Goal: Task Accomplishment & Management: Use online tool/utility

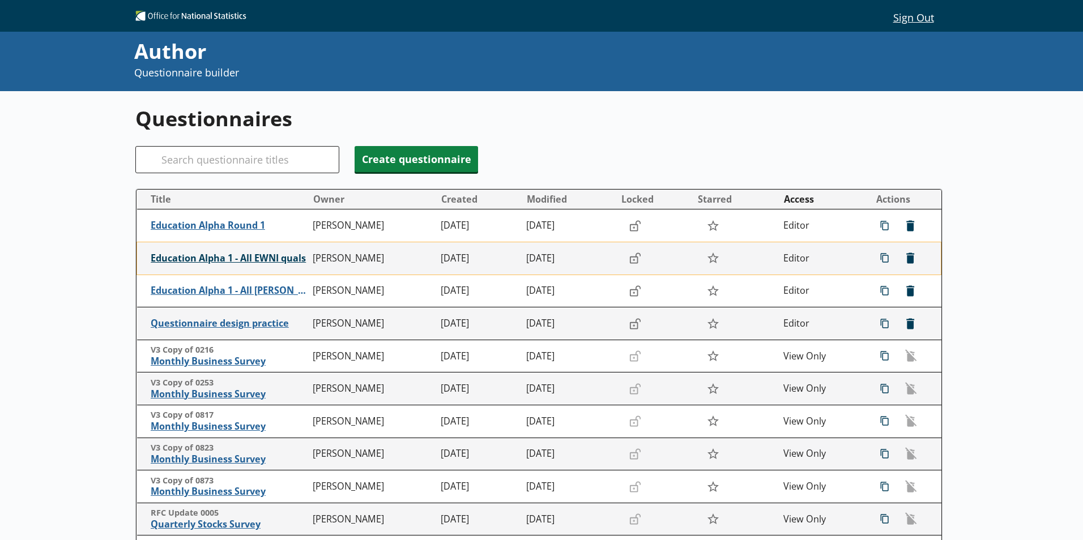
click at [242, 262] on span "Education Alpha 1 - All EWNI quals" at bounding box center [229, 259] width 156 height 12
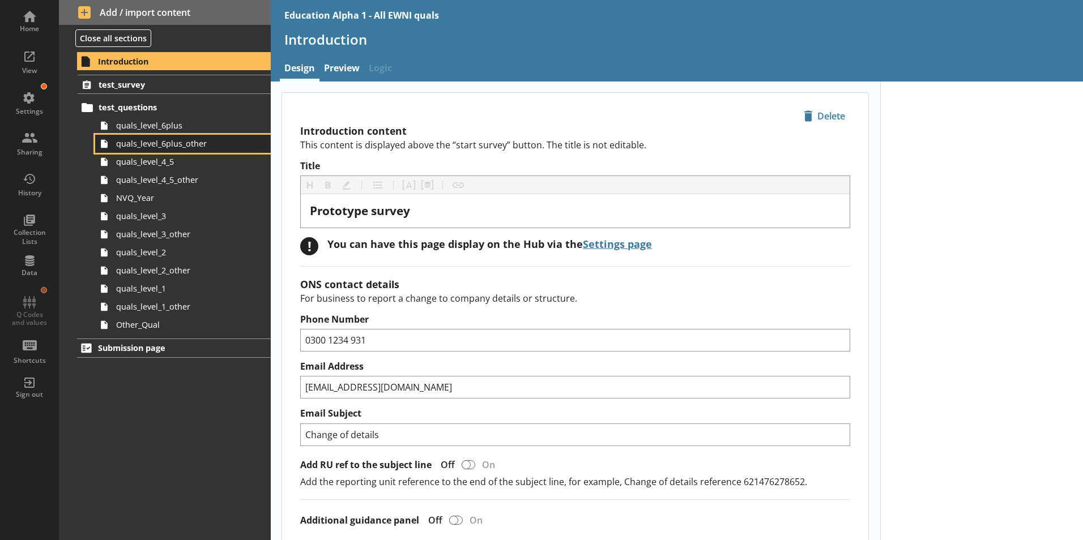
click at [152, 137] on link "quals_level_6plus_other" at bounding box center [183, 144] width 176 height 18
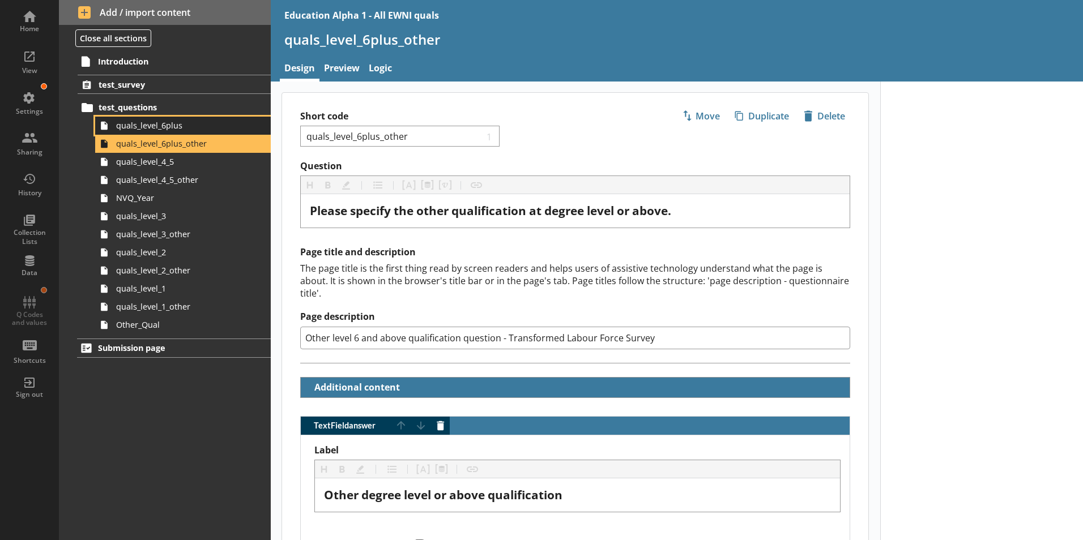
click at [167, 125] on span "quals_level_6plus" at bounding box center [179, 125] width 126 height 11
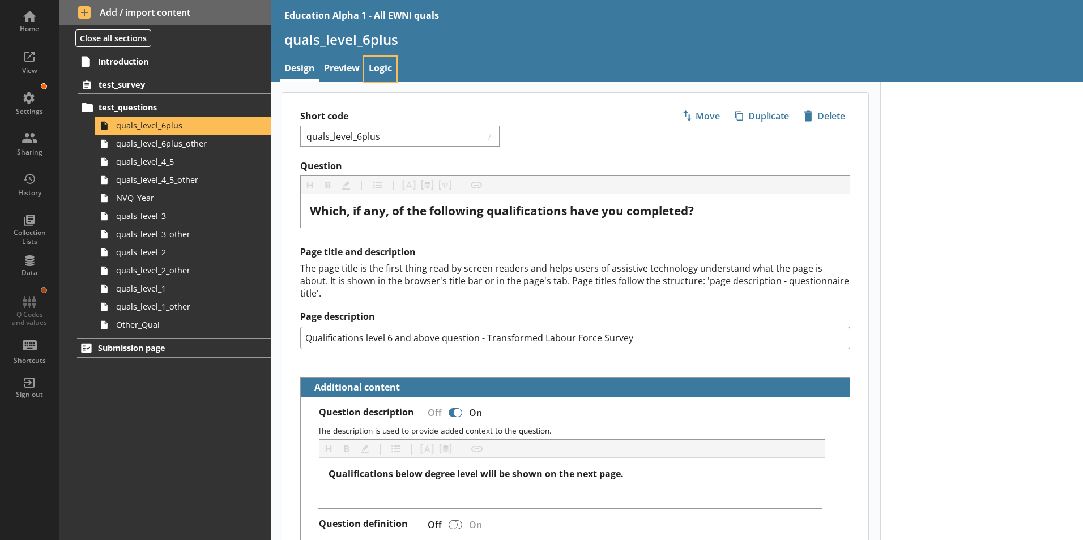
click at [395, 65] on link "Logic" at bounding box center [380, 69] width 32 height 24
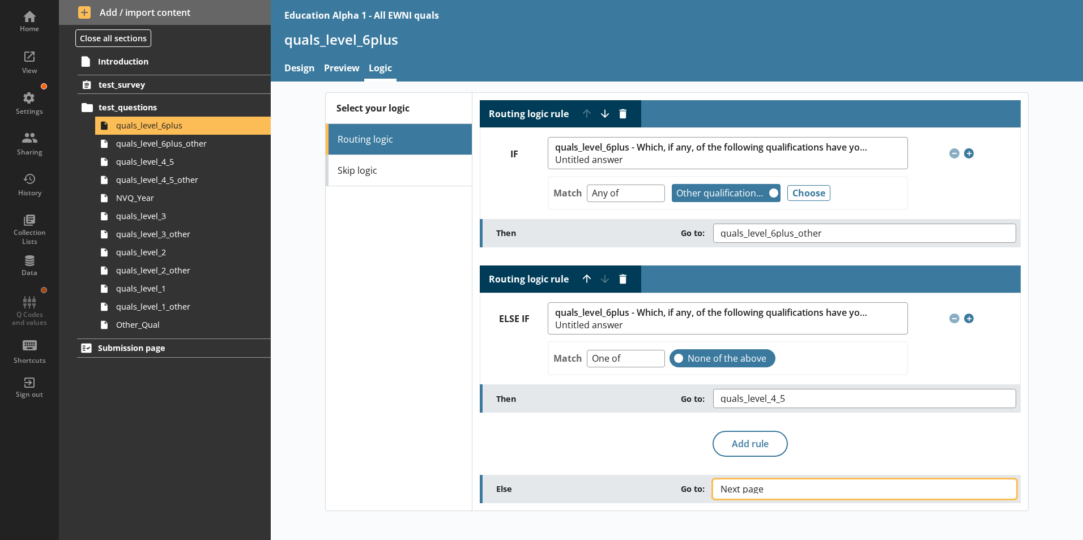
click at [737, 490] on span "Next page" at bounding box center [750, 489] width 61 height 9
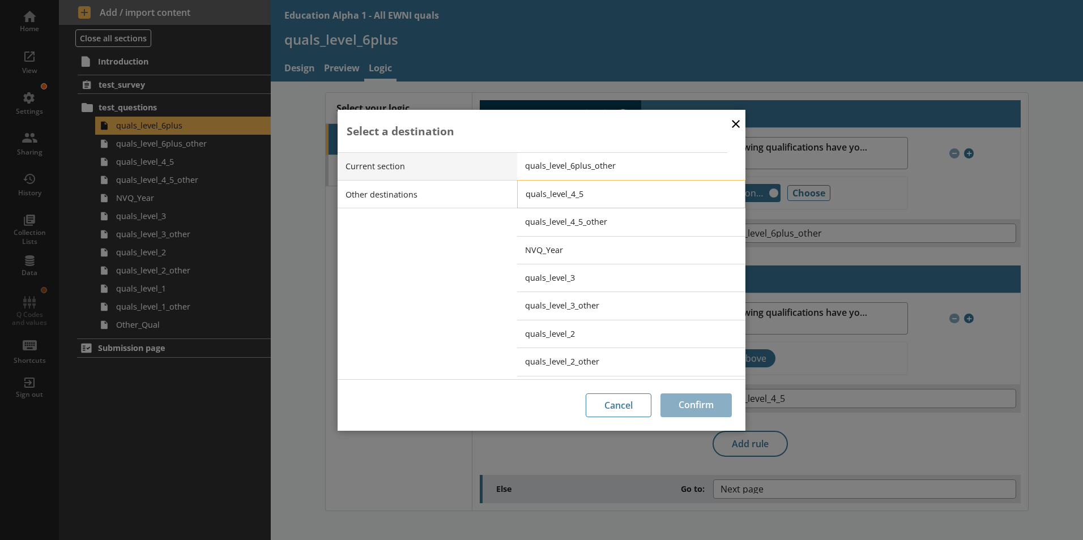
click at [589, 189] on span "quals_level_4_5" at bounding box center [639, 194] width 228 height 11
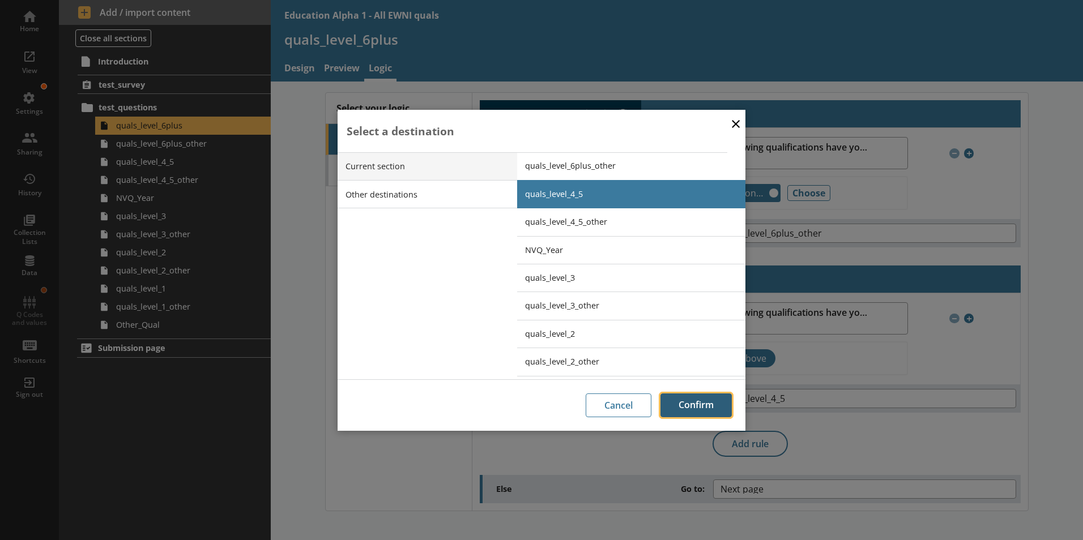
click at [705, 400] on button "Confirm" at bounding box center [695, 405] width 71 height 24
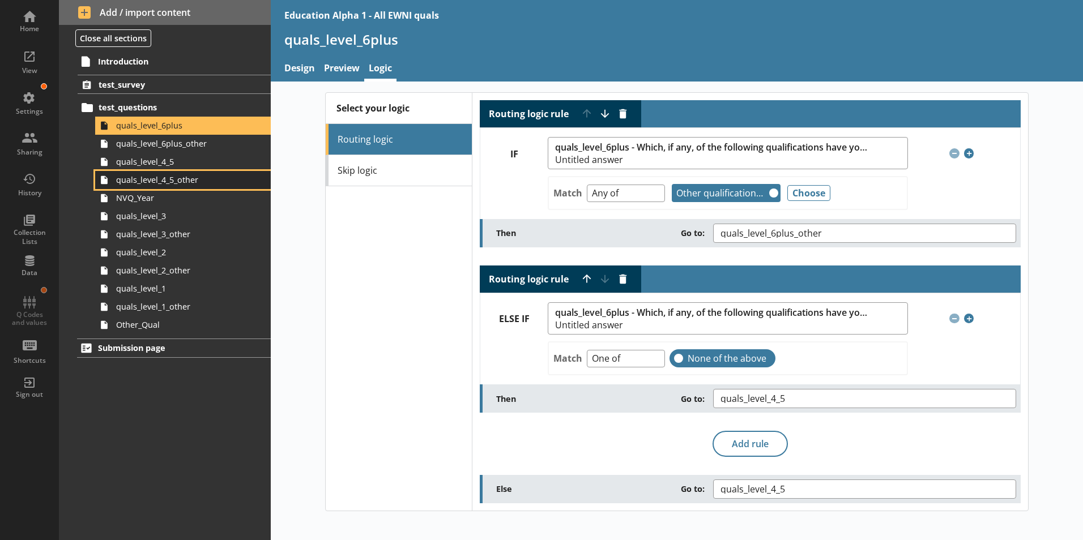
click at [180, 184] on span "quals_level_4_5_other" at bounding box center [179, 179] width 126 height 11
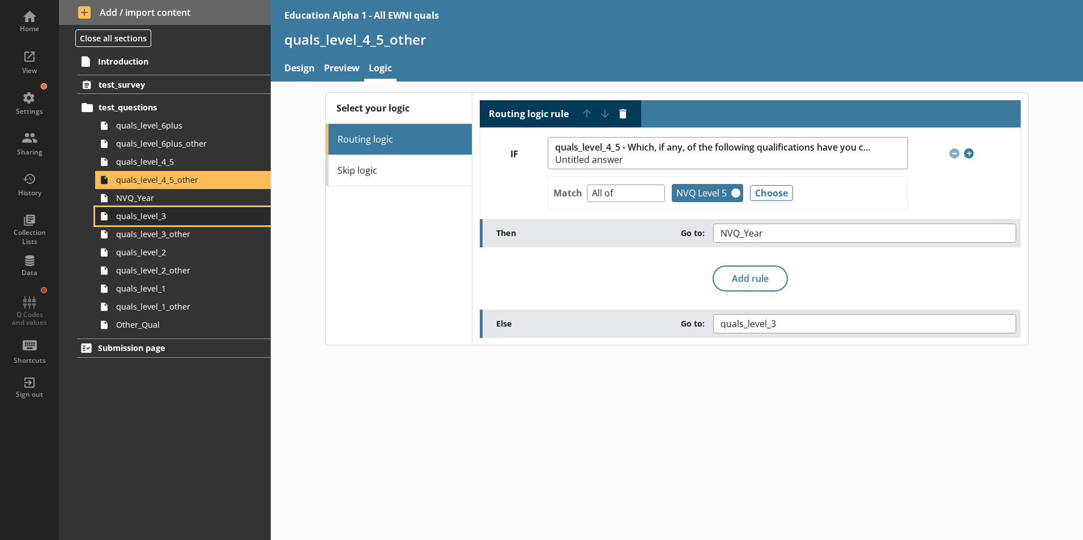
click at [191, 221] on span "quals_level_3" at bounding box center [179, 216] width 126 height 11
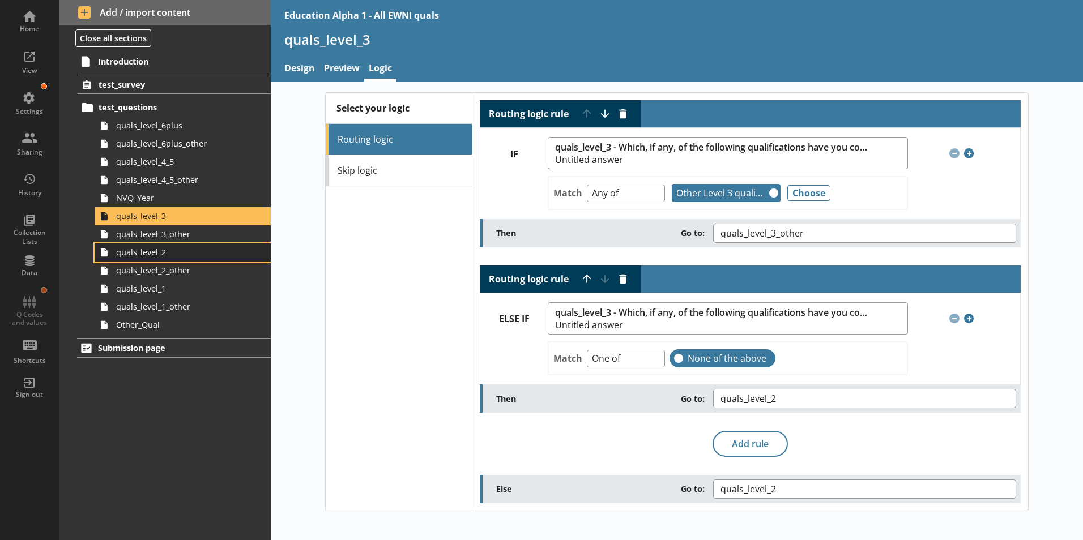
click at [194, 250] on span "quals_level_2" at bounding box center [179, 252] width 126 height 11
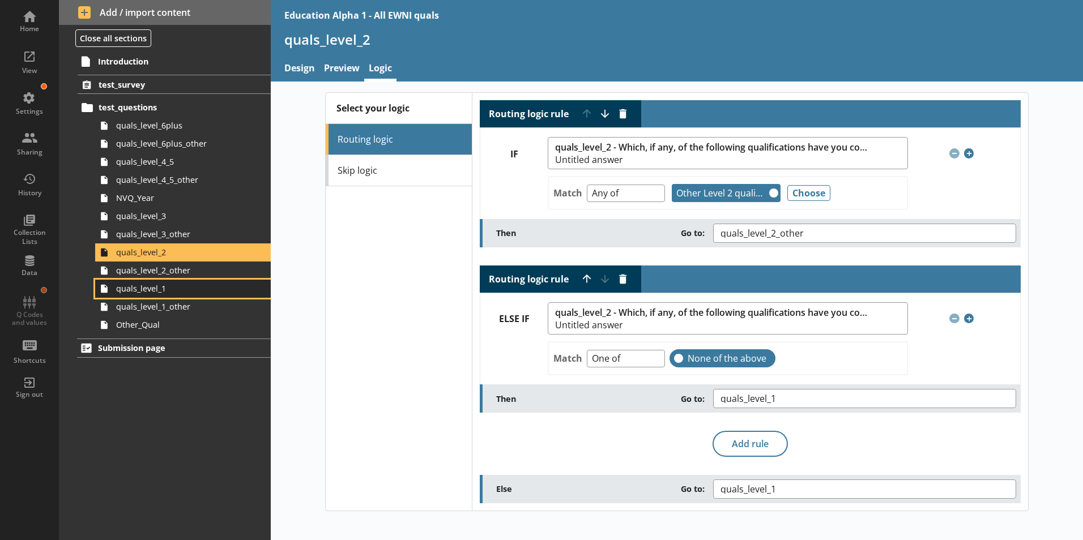
click at [195, 292] on span "quals_level_1" at bounding box center [179, 288] width 126 height 11
